Goal: Understand site structure: Grasp the organization and layout of the website

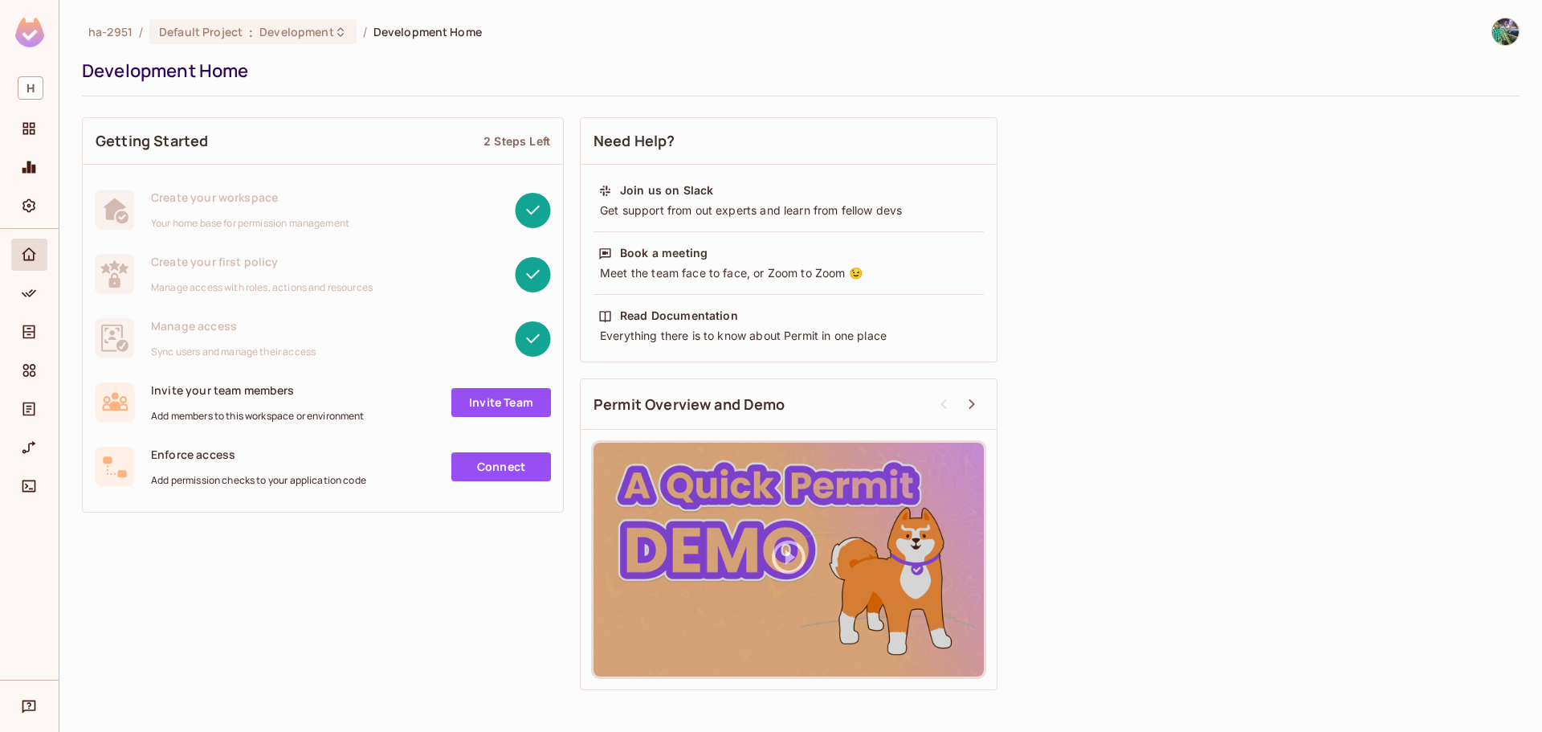
click at [31, 548] on div at bounding box center [29, 454] width 59 height 451
click at [121, 22] on ol "ha-2951 / Default Project : Development / Development Home" at bounding box center [285, 31] width 394 height 25
click at [117, 29] on span "ha-2951" at bounding box center [110, 31] width 44 height 15
click at [38, 83] on span "H" at bounding box center [31, 87] width 26 height 23
click at [94, 100] on span "ha-2951" at bounding box center [130, 99] width 112 height 15
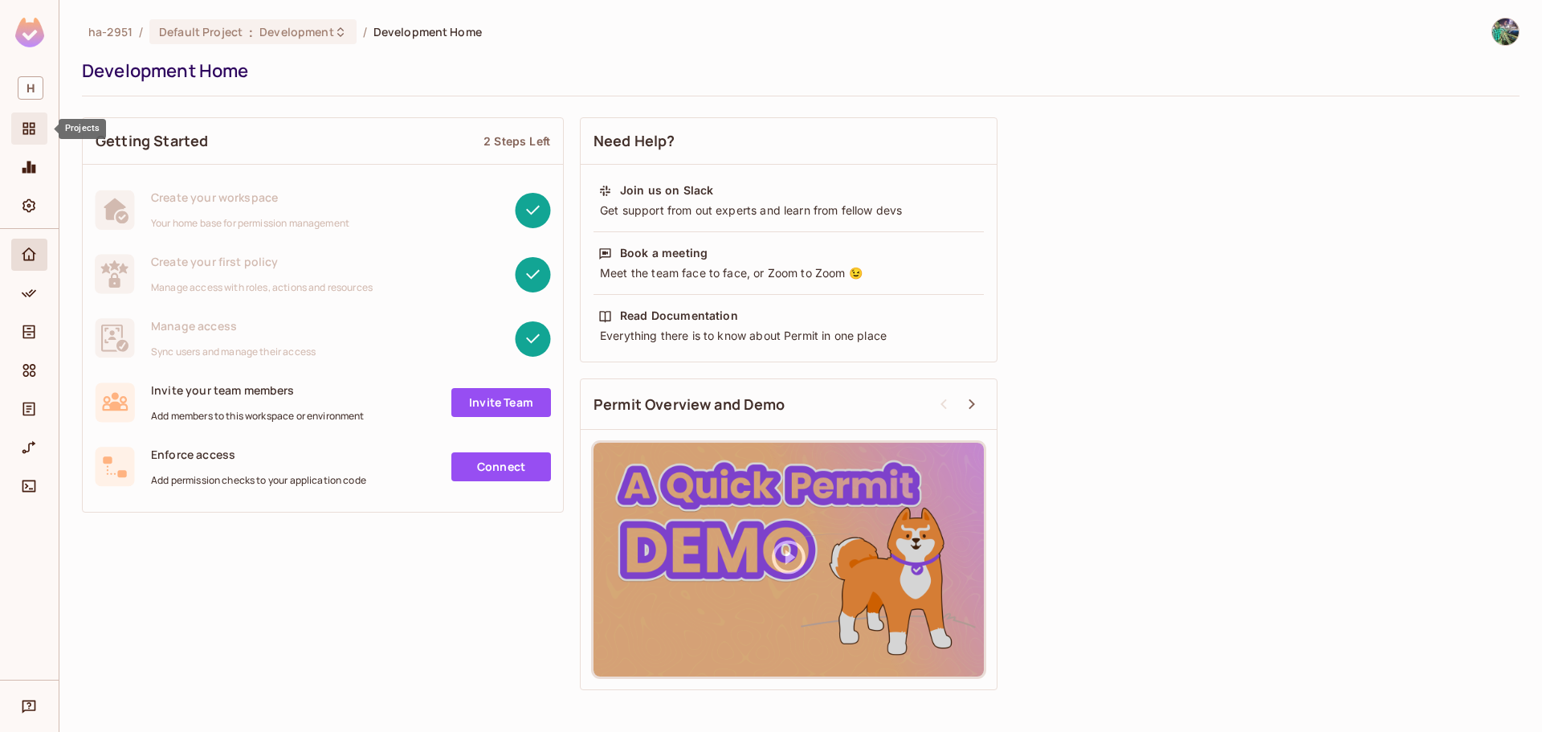
click at [21, 132] on icon "Projects" at bounding box center [29, 128] width 16 height 16
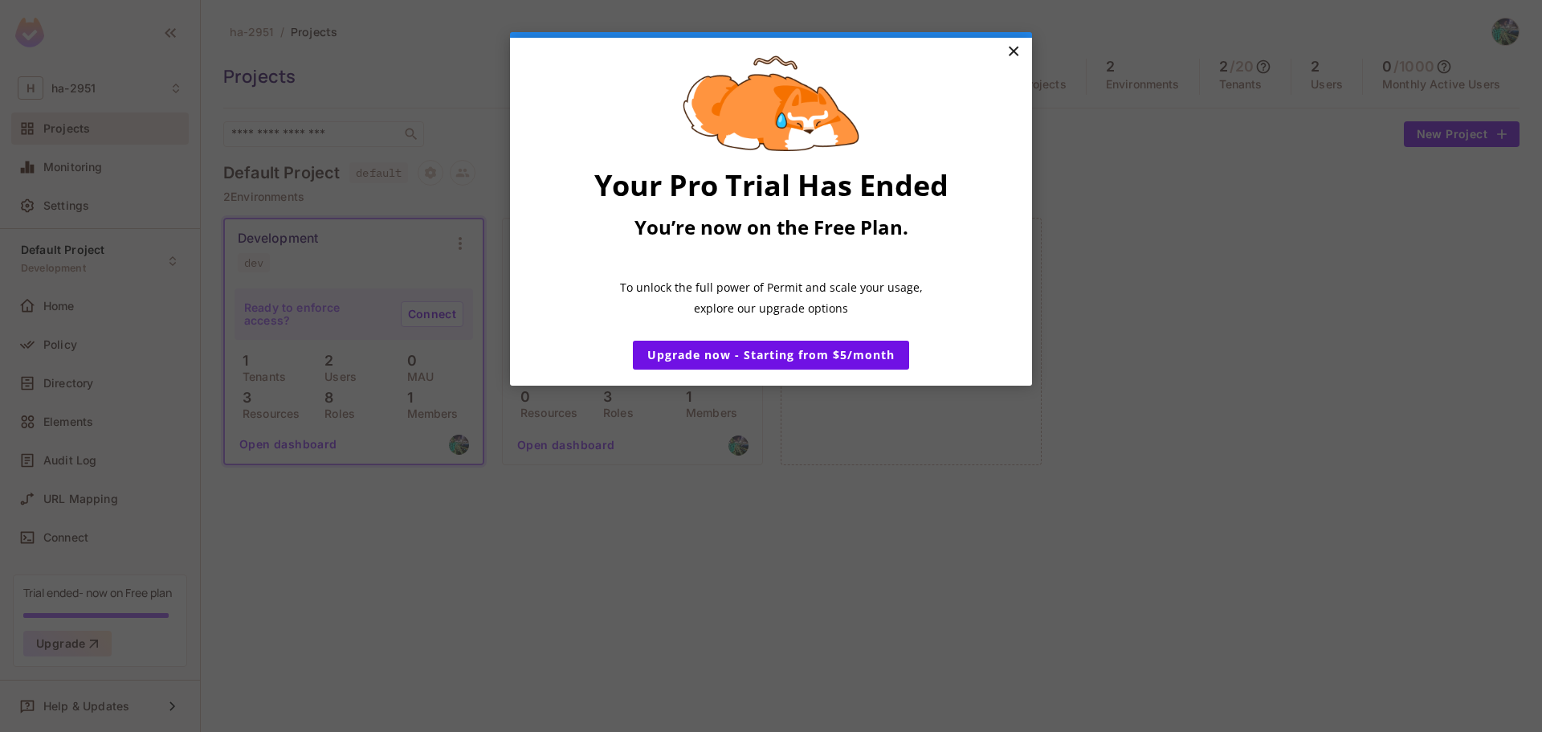
click at [1016, 46] on link "×" at bounding box center [1013, 52] width 28 height 29
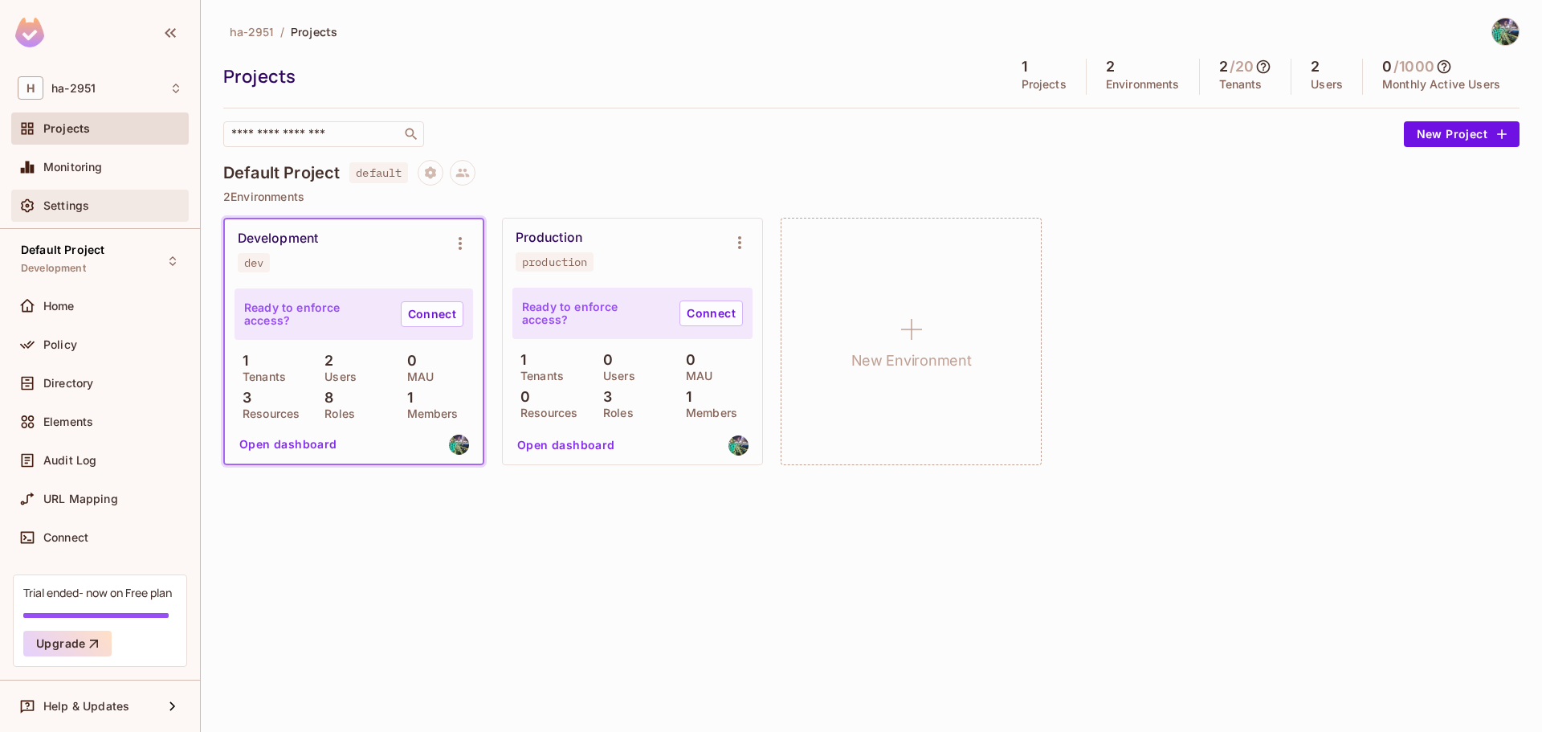
click at [65, 210] on span "Settings" at bounding box center [66, 205] width 46 height 13
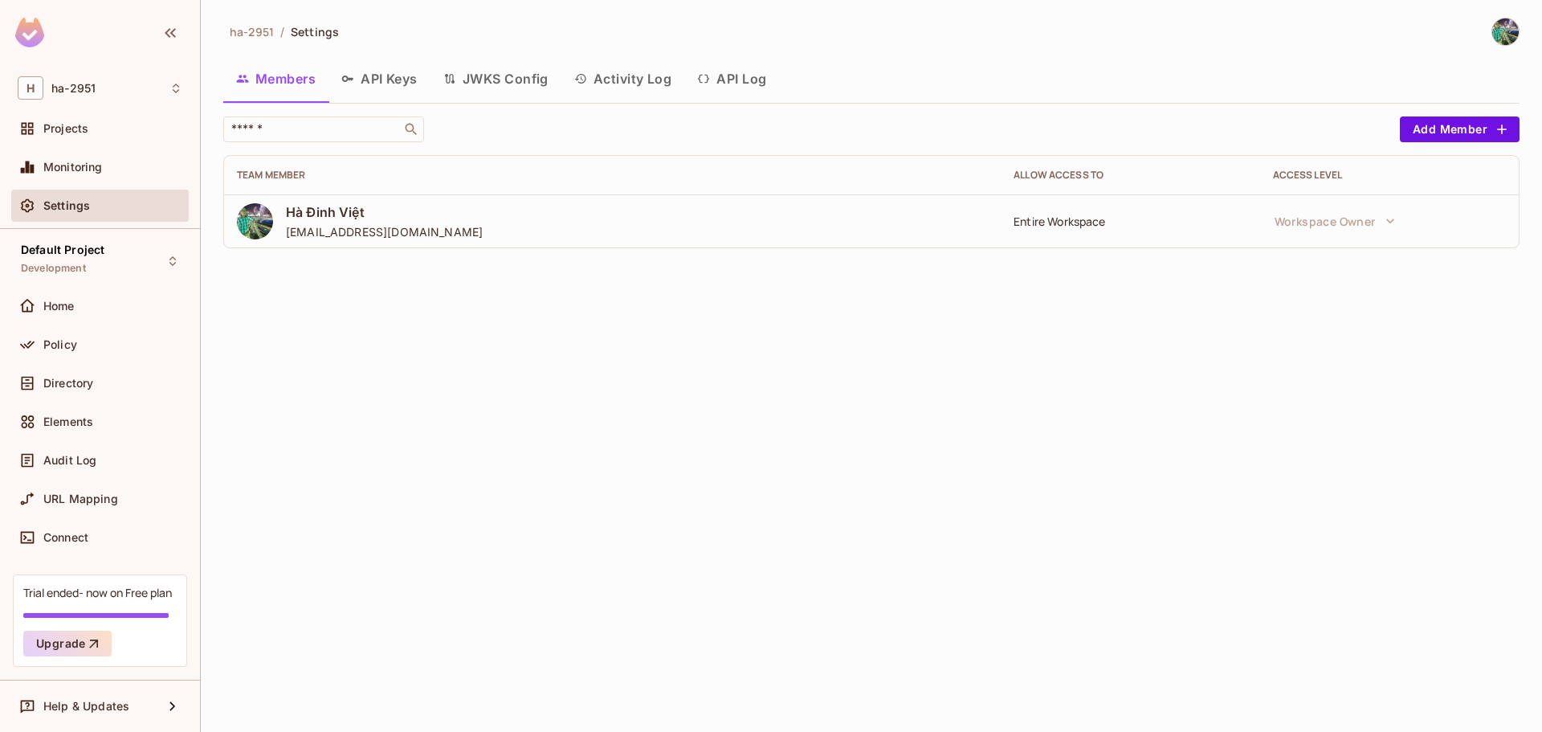
click at [320, 318] on div "ha-2951 / Settings Members API Keys JWKS Config Activity Log API Log ​ Add Memb…" at bounding box center [871, 366] width 1341 height 732
click at [285, 90] on button "Members" at bounding box center [275, 79] width 105 height 40
click at [331, 312] on div "ha-2951 / Settings Members API Keys JWKS Config Activity Log API Log ​ Add Memb…" at bounding box center [871, 366] width 1341 height 732
click at [82, 300] on div "Home" at bounding box center [112, 306] width 139 height 13
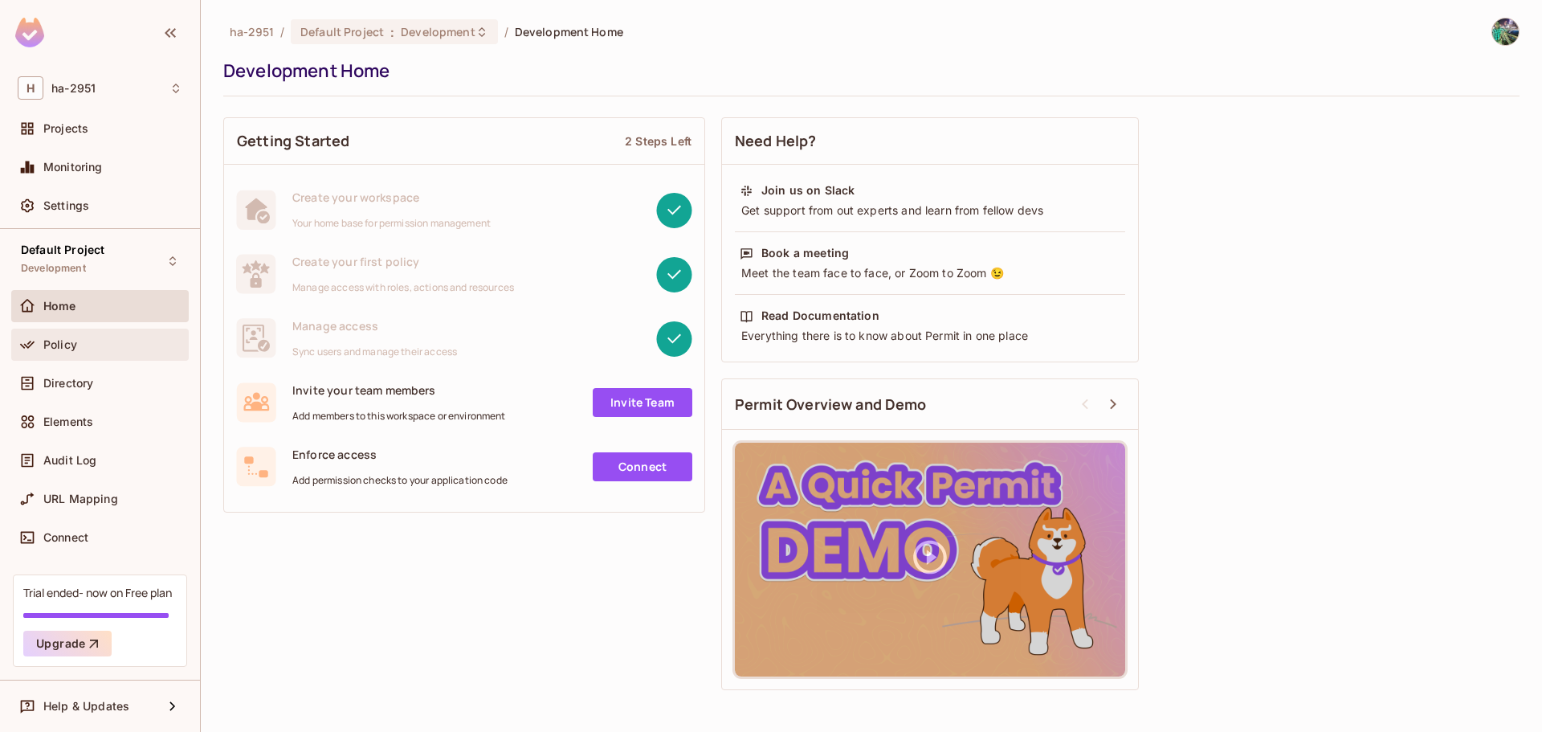
click at [71, 342] on span "Policy" at bounding box center [60, 344] width 34 height 13
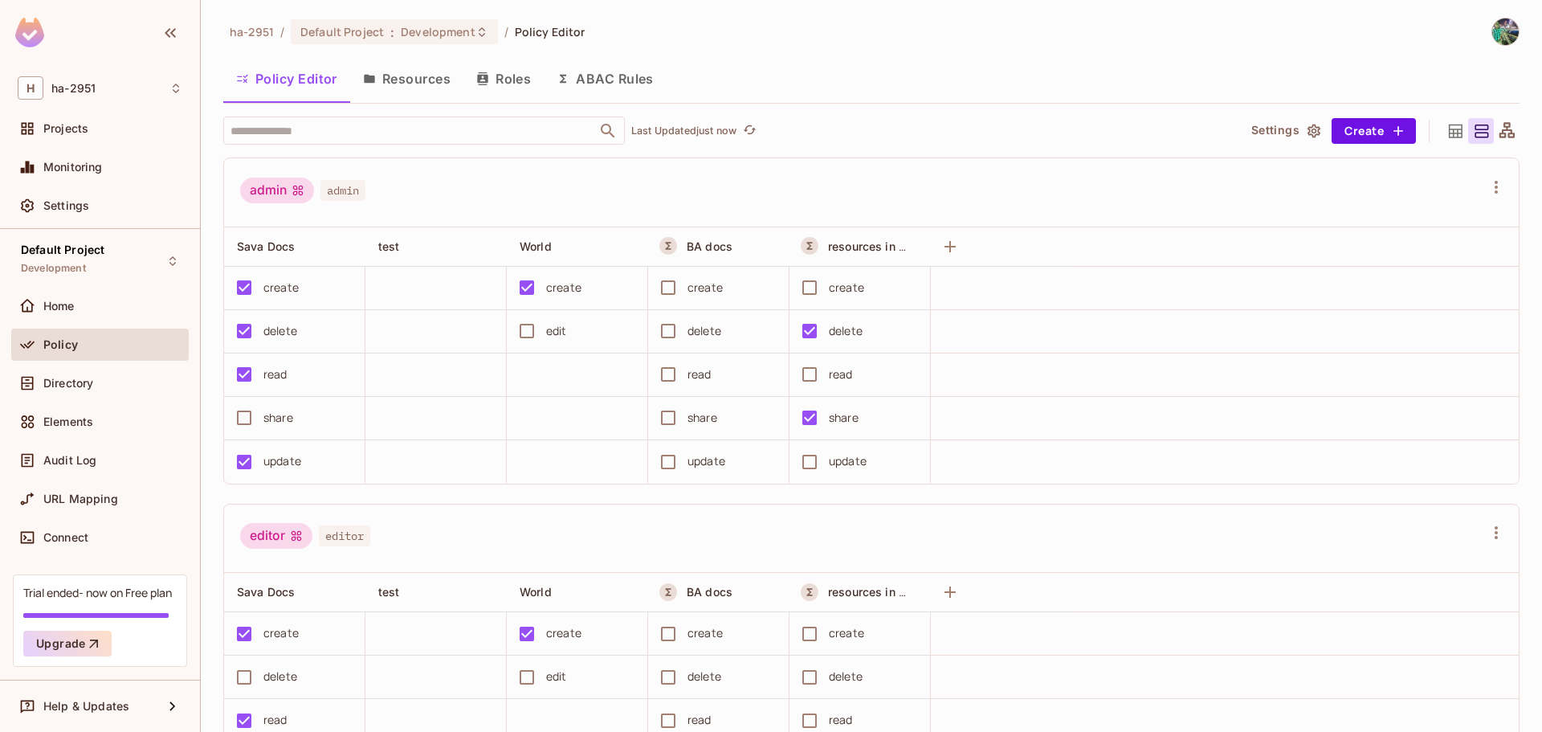
click at [410, 80] on button "Resources" at bounding box center [406, 79] width 113 height 40
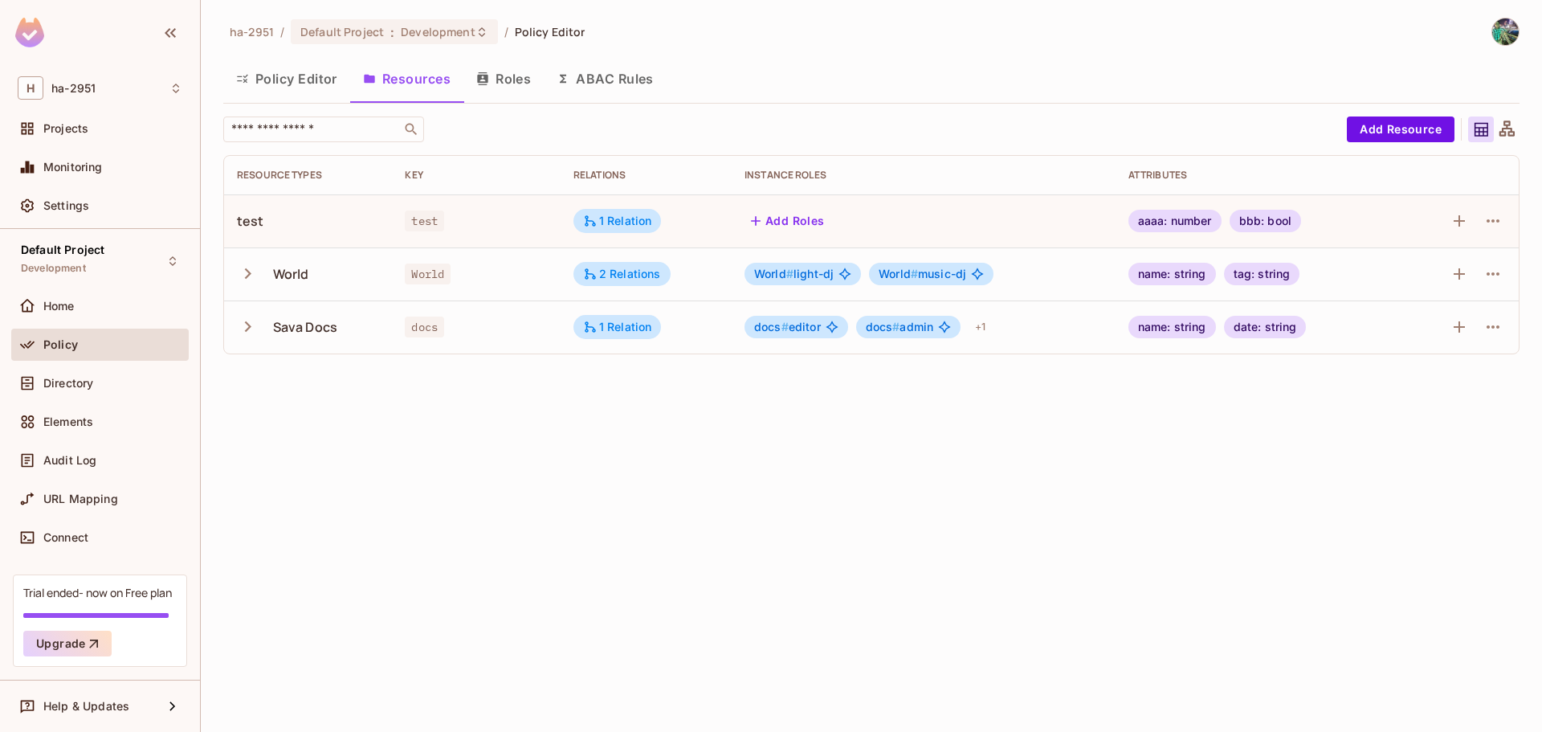
click at [252, 275] on icon "button" at bounding box center [248, 274] width 22 height 22
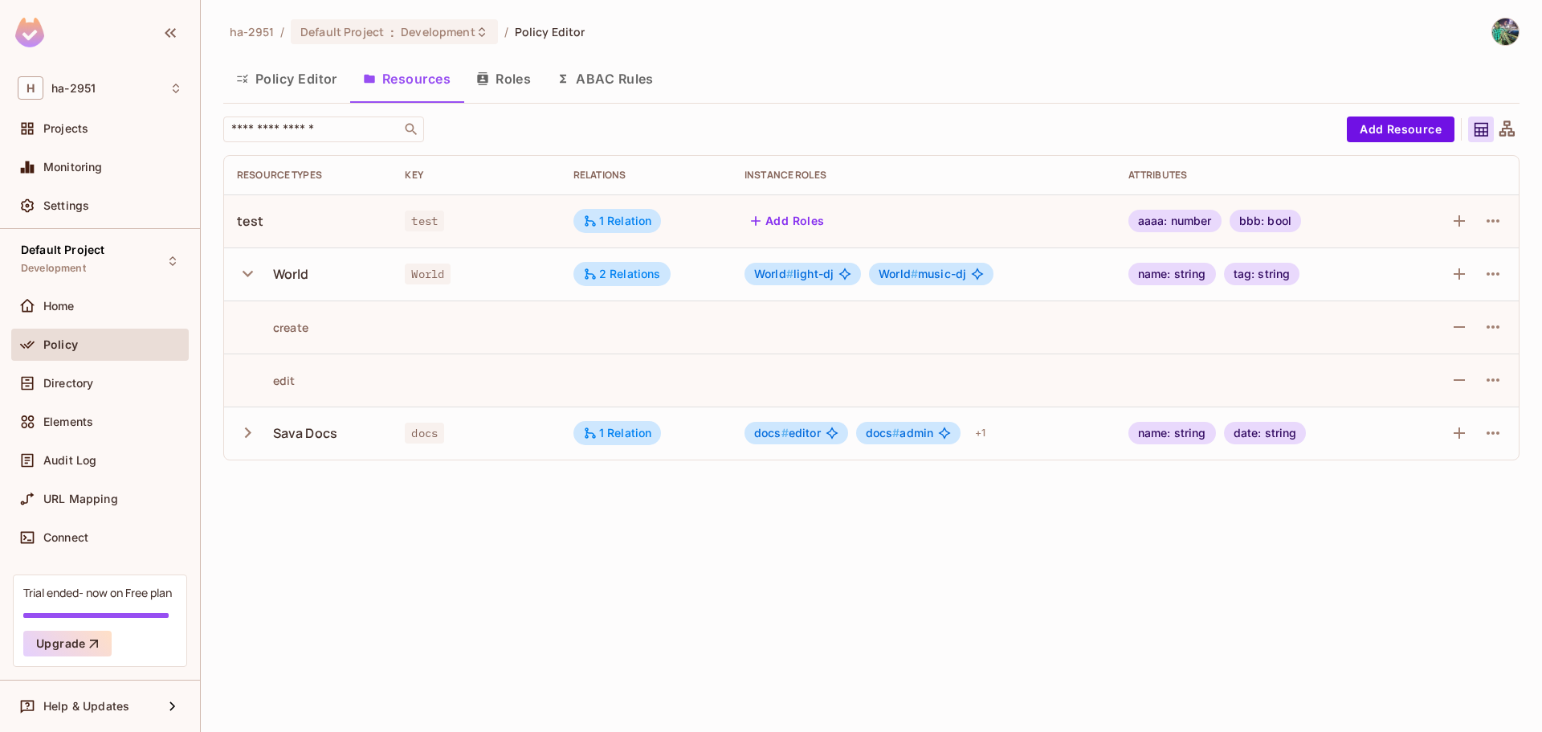
click at [252, 275] on icon "button" at bounding box center [248, 274] width 22 height 22
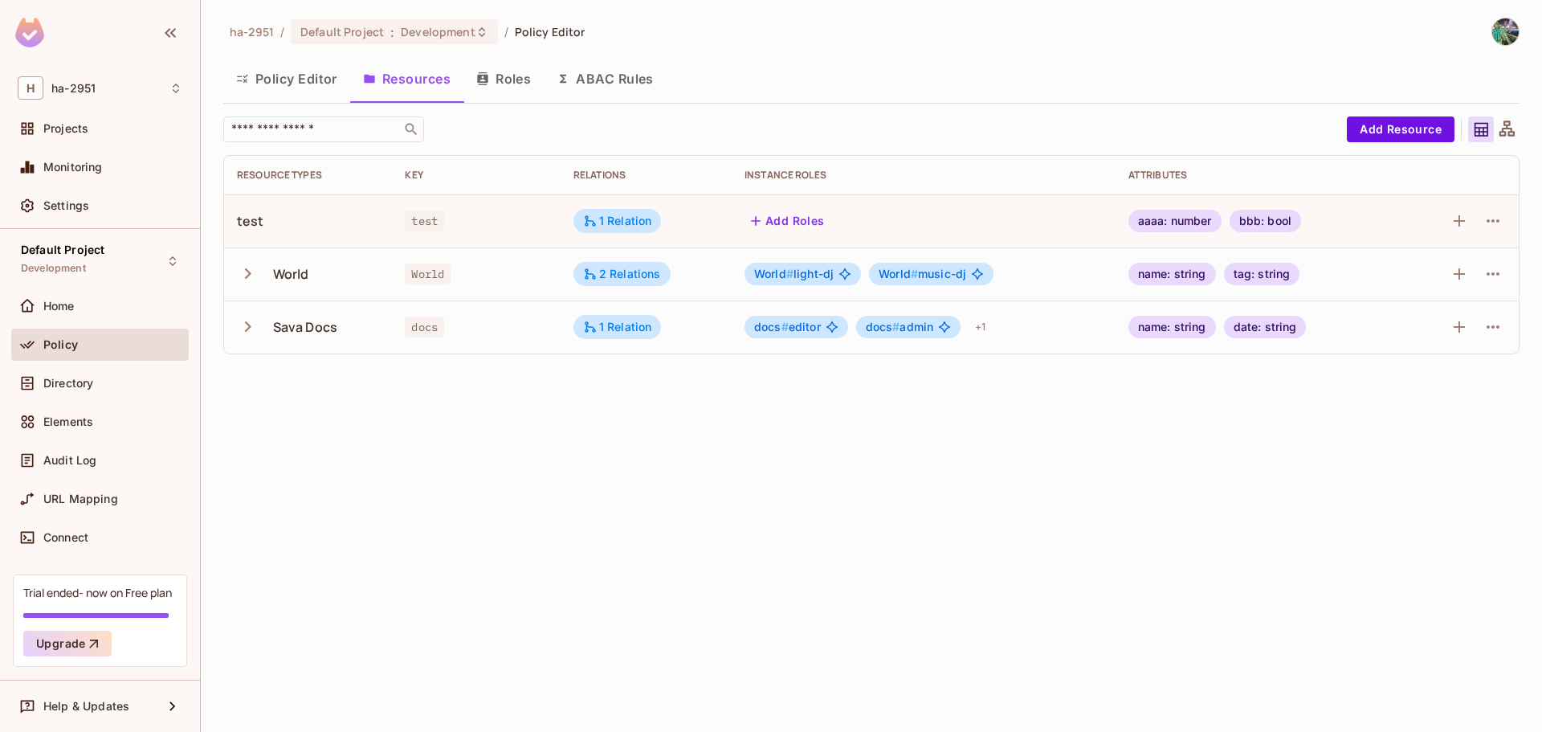
click at [248, 222] on div "test" at bounding box center [250, 221] width 27 height 18
click at [308, 221] on div "test" at bounding box center [308, 221] width 142 height 18
click at [251, 269] on icon "button" at bounding box center [248, 274] width 22 height 22
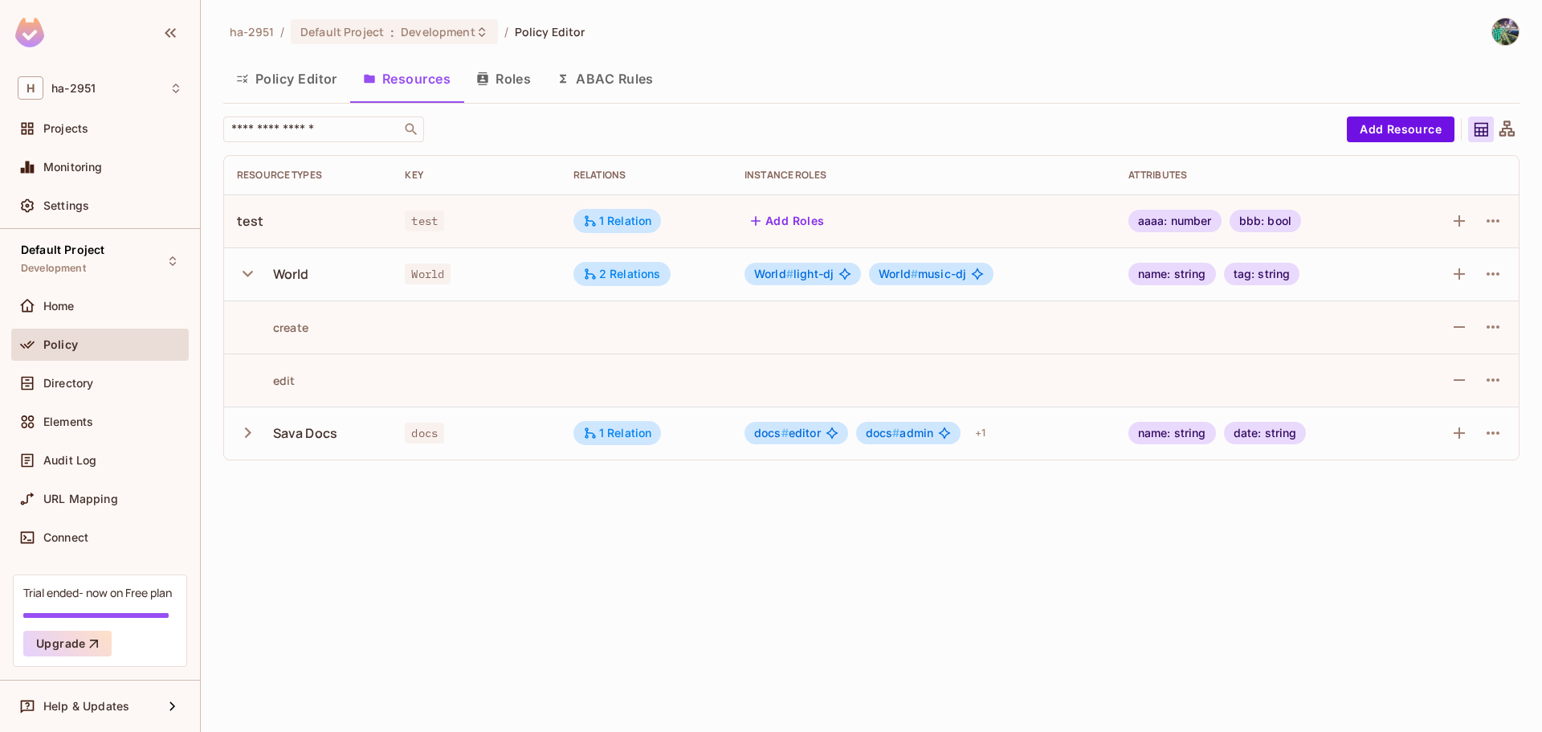
click at [251, 269] on icon "button" at bounding box center [248, 274] width 22 height 22
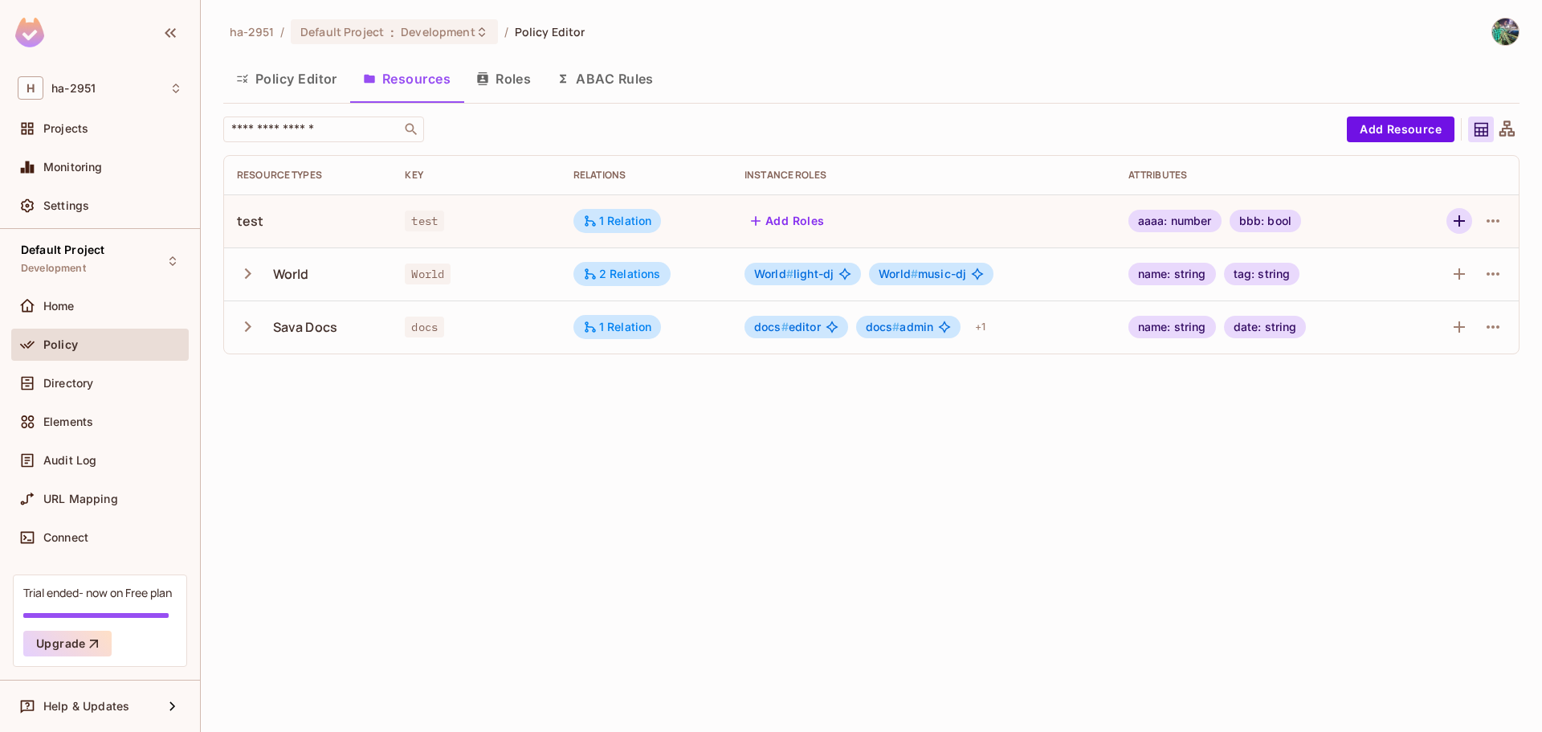
click at [1450, 214] on icon "button" at bounding box center [1459, 220] width 19 height 19
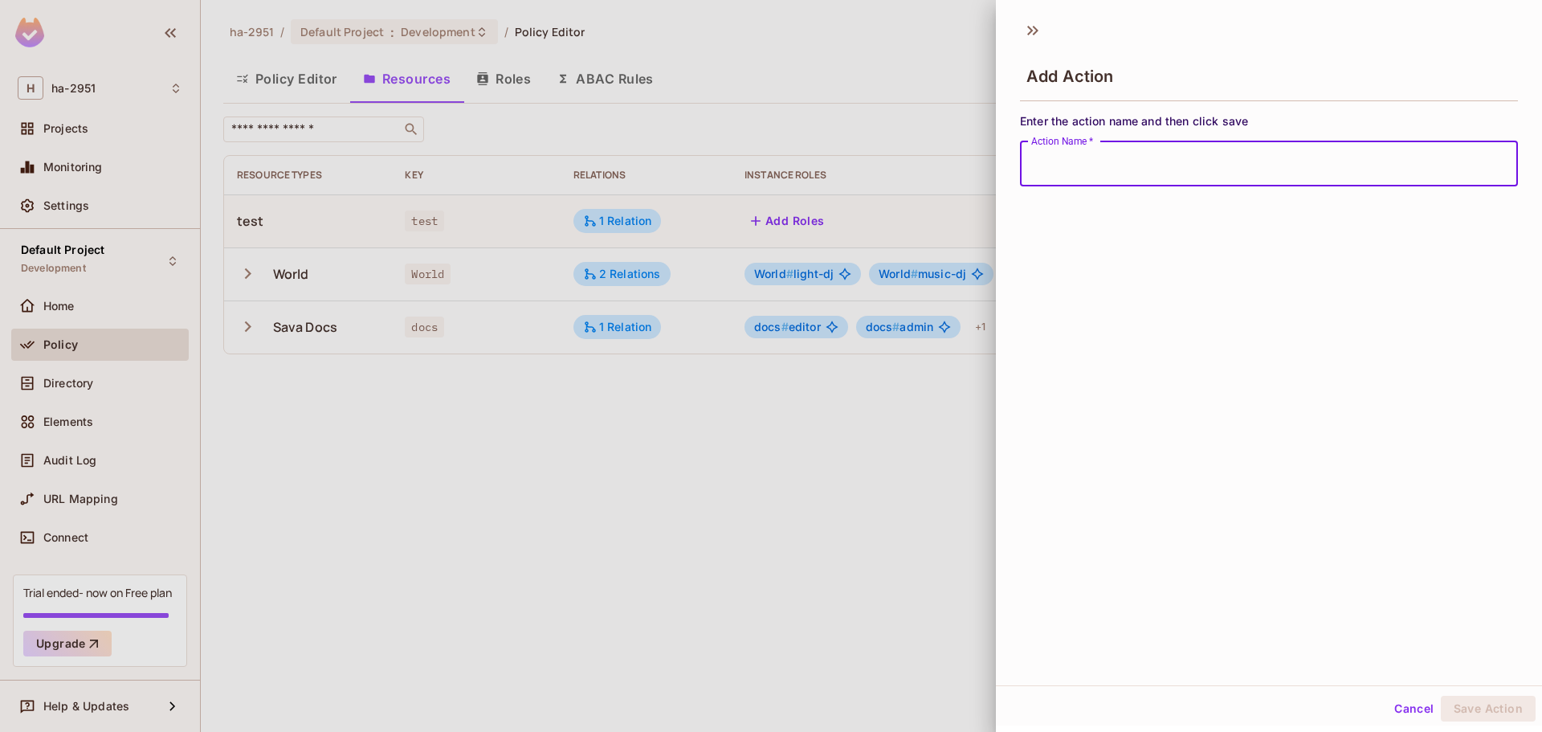
click at [643, 373] on div at bounding box center [771, 366] width 1542 height 732
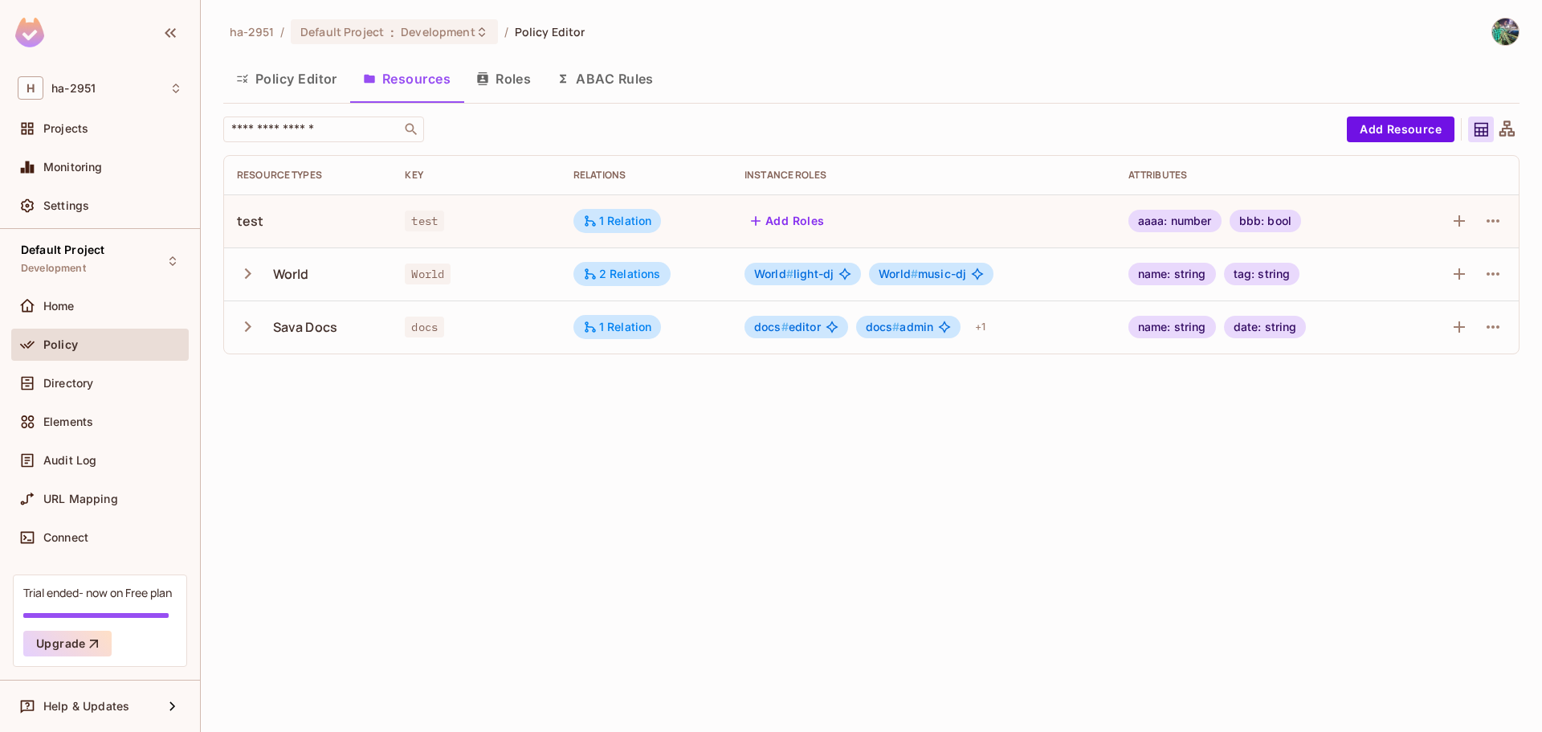
click at [1507, 125] on icon at bounding box center [1506, 127] width 15 height 15
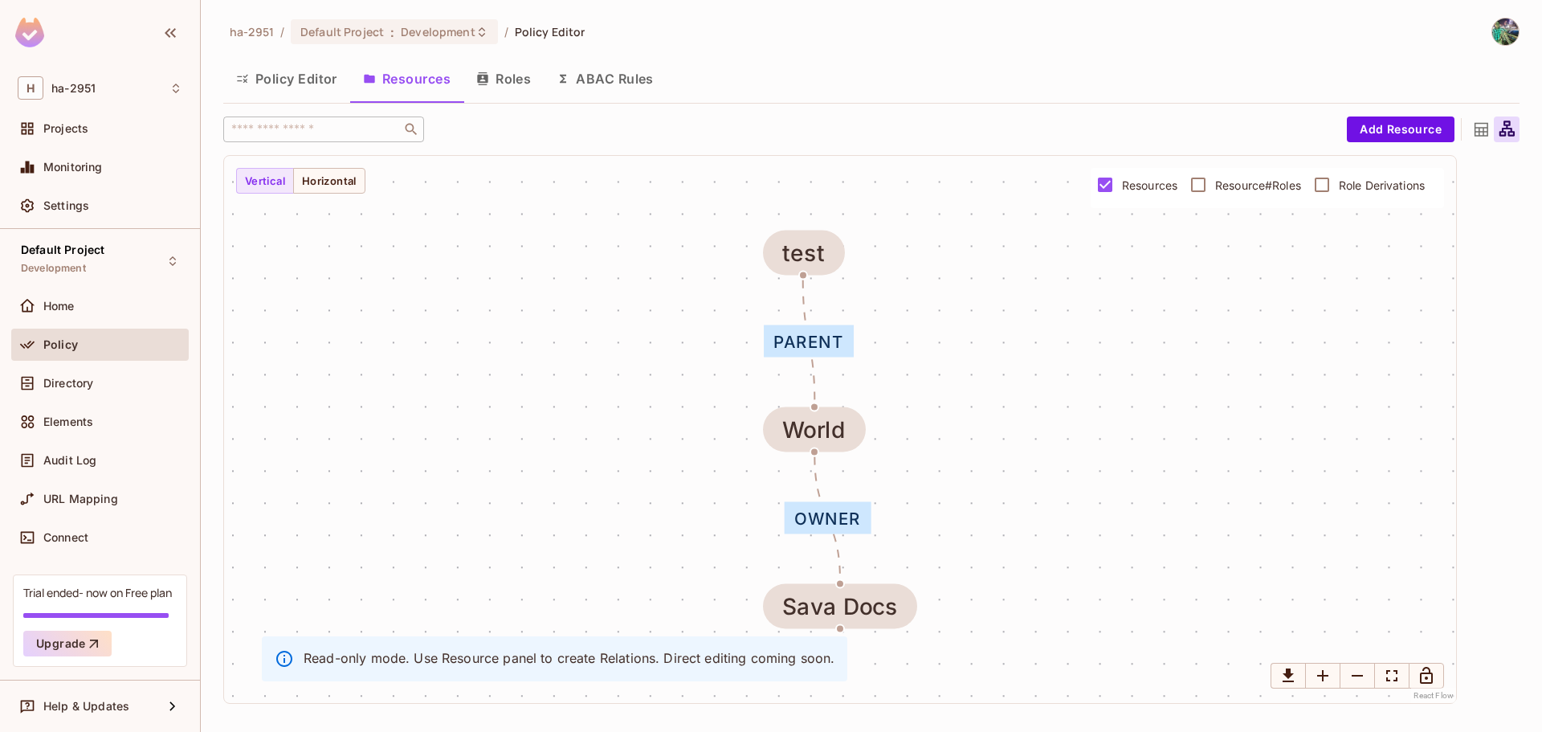
click at [1483, 134] on icon at bounding box center [1481, 130] width 14 height 14
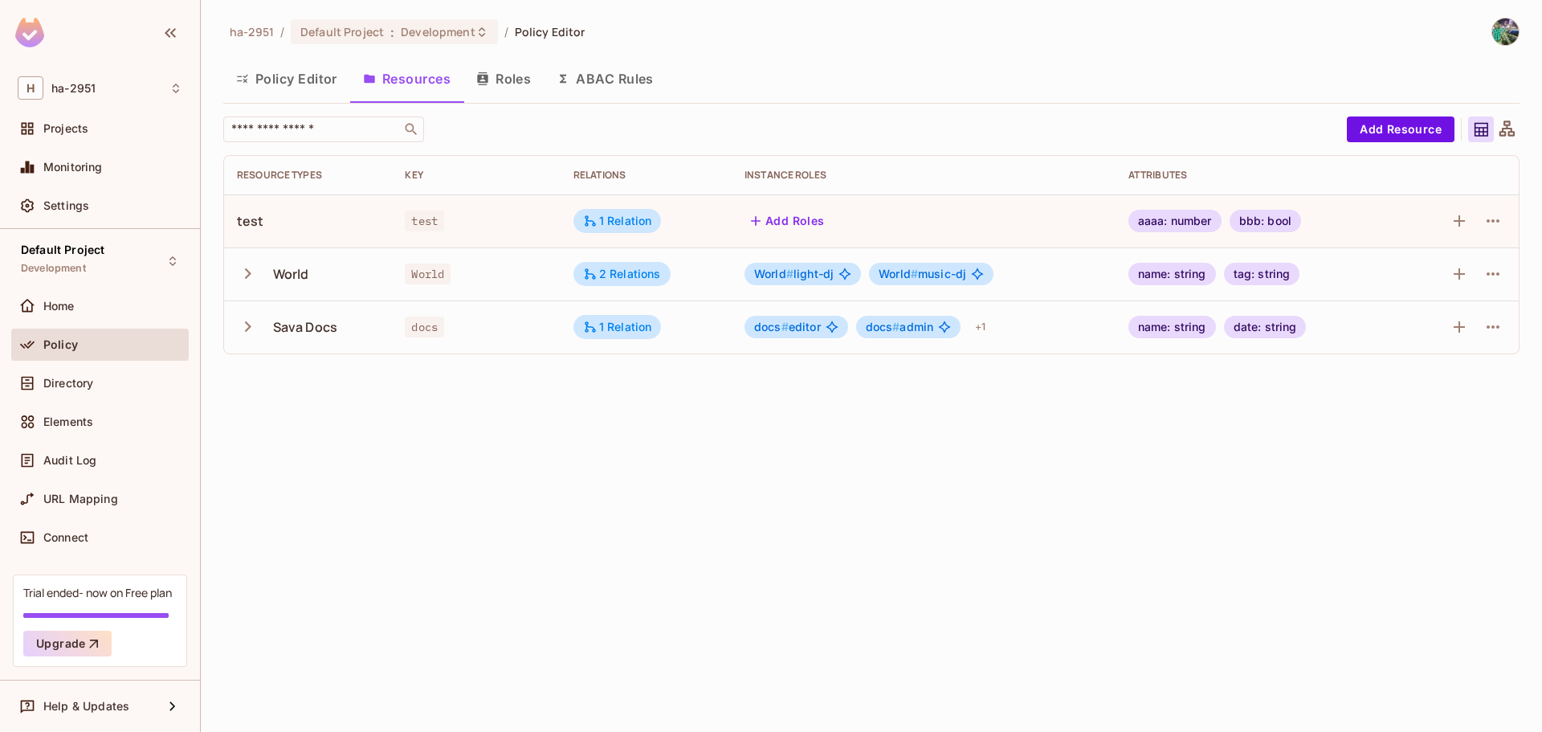
click at [1503, 127] on icon at bounding box center [1507, 130] width 20 height 20
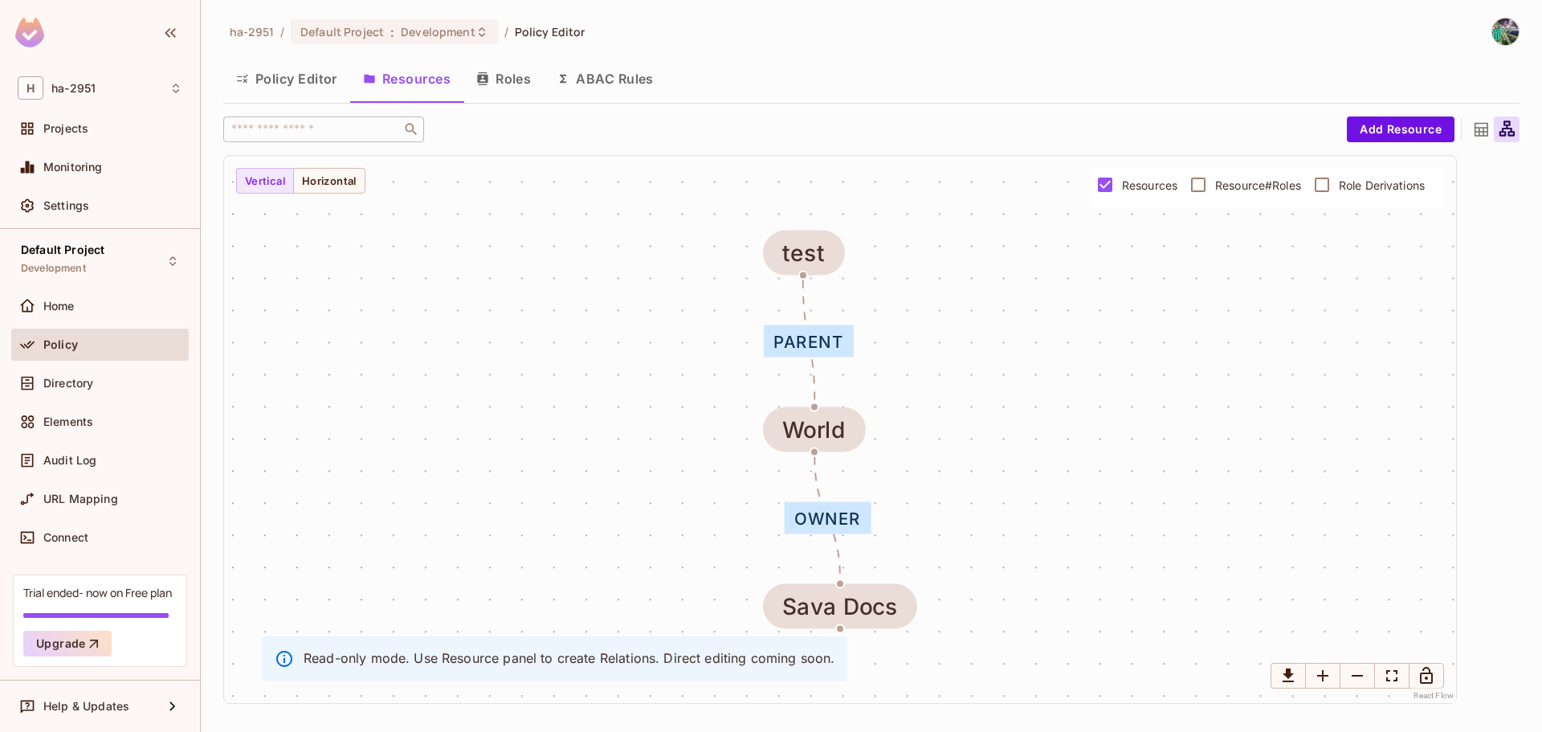
click at [1484, 125] on icon at bounding box center [1481, 130] width 20 height 20
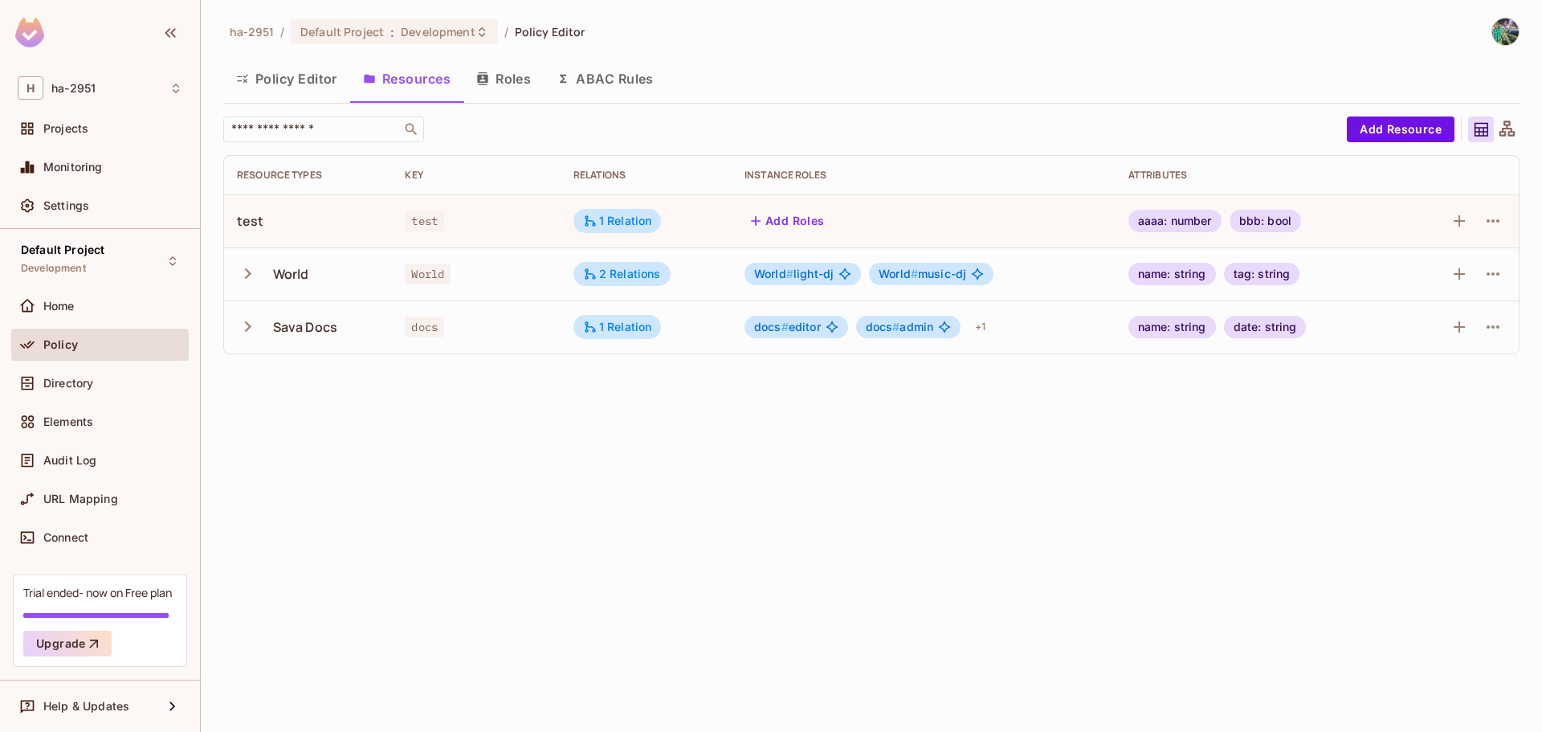
click at [511, 81] on button "Roles" at bounding box center [503, 79] width 80 height 40
